Goal: Navigation & Orientation: Find specific page/section

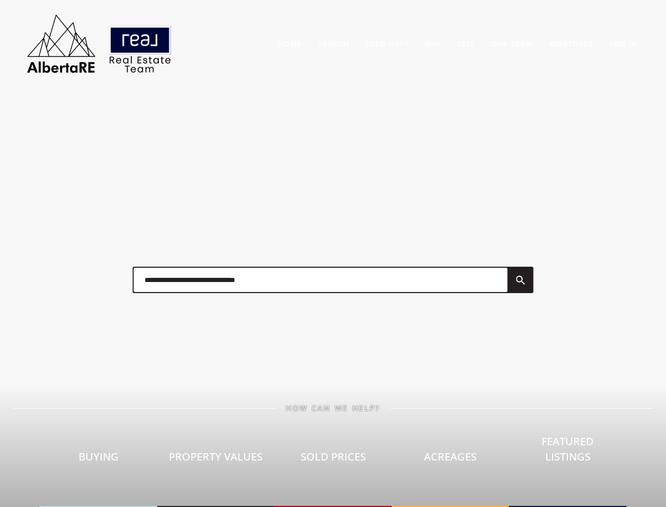
click at [333, 253] on div at bounding box center [333, 279] width 422 height 53
click at [333, 43] on link "Search" at bounding box center [333, 44] width 31 height 10
click at [434, 43] on link "Buy" at bounding box center [434, 44] width 16 height 10
click at [466, 43] on link "Sell" at bounding box center [466, 44] width 18 height 10
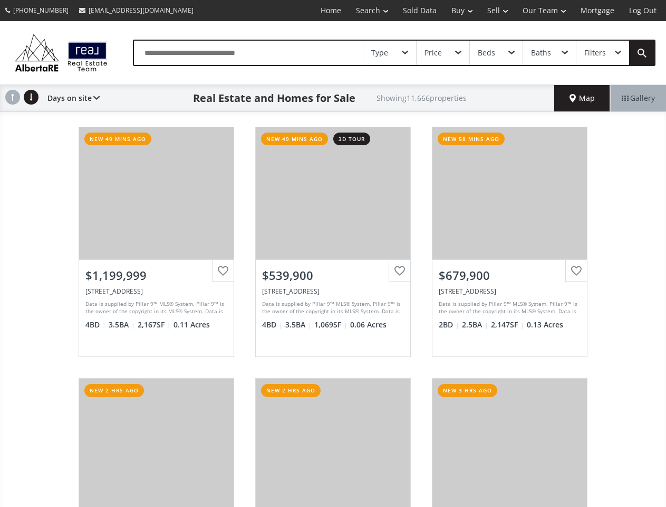
click at [365, 11] on link "Search" at bounding box center [372, 10] width 47 height 21
click at [457, 11] on link "Buy" at bounding box center [462, 10] width 36 height 21
click at [494, 11] on link "Sell" at bounding box center [497, 10] width 35 height 21
click at [543, 11] on link "Our Team" at bounding box center [545, 10] width 58 height 21
click at [643, 11] on link "Log Out" at bounding box center [643, 10] width 42 height 21
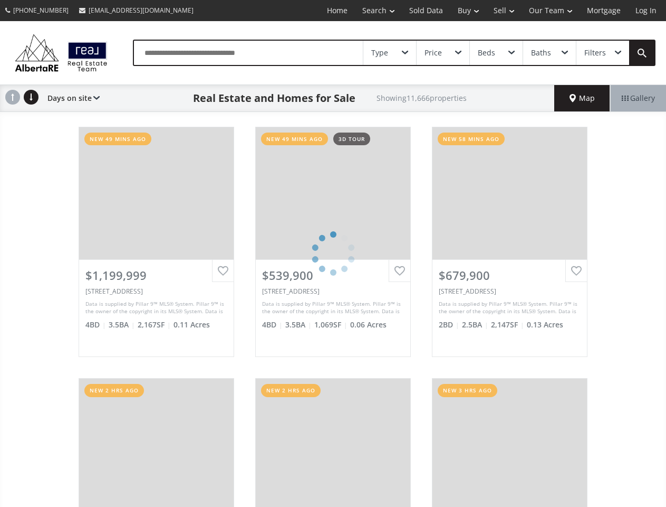
click at [390, 53] on div "Type" at bounding box center [390, 53] width 53 height 24
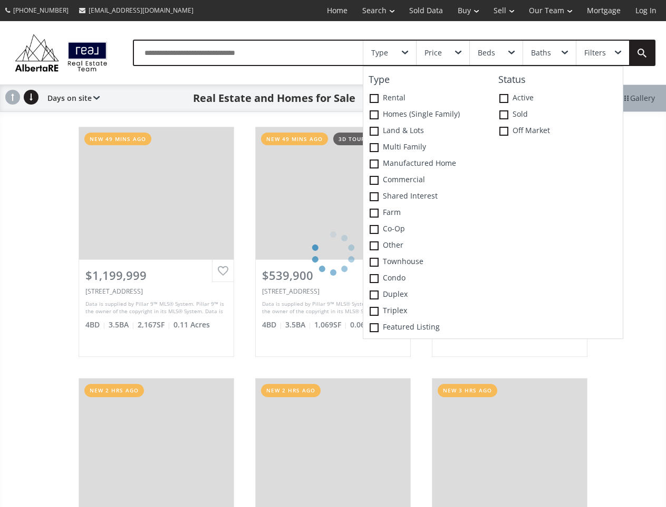
click at [443, 53] on div "Price" at bounding box center [443, 53] width 53 height 24
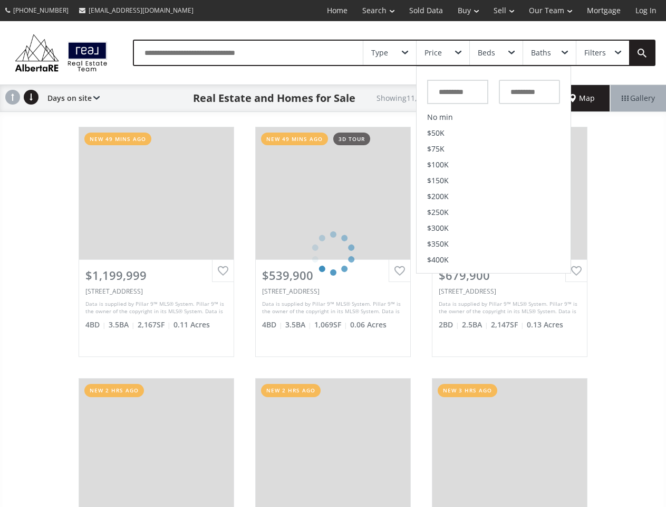
click at [496, 53] on div "Beds" at bounding box center [496, 53] width 53 height 24
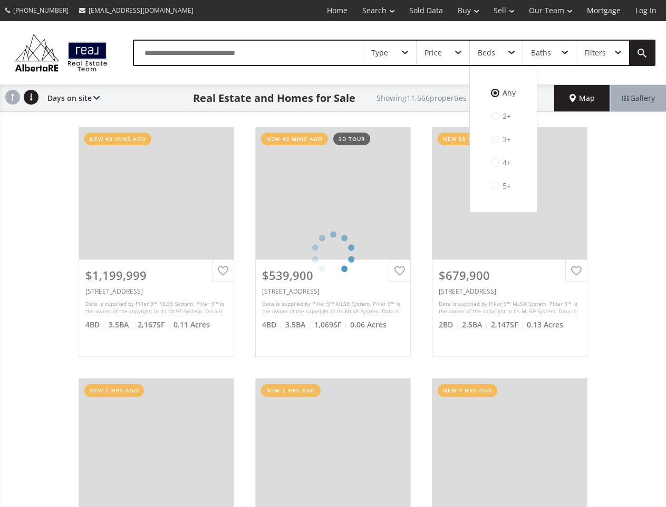
click at [549, 53] on div "Baths" at bounding box center [541, 52] width 20 height 7
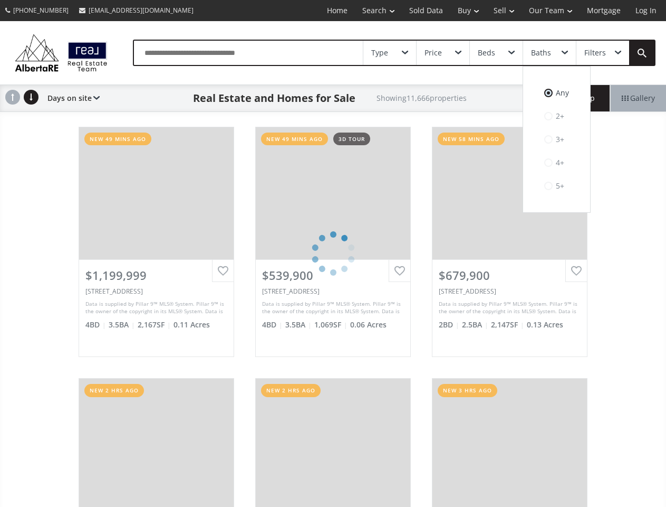
click at [603, 53] on div "Filters" at bounding box center [596, 52] width 22 height 7
